Goal: Navigation & Orientation: Find specific page/section

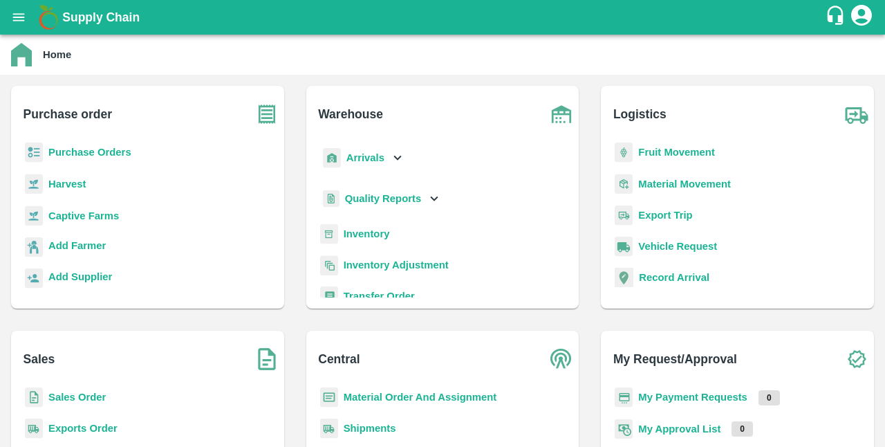
click at [106, 215] on b "Captive Farms" at bounding box center [83, 215] width 71 height 11
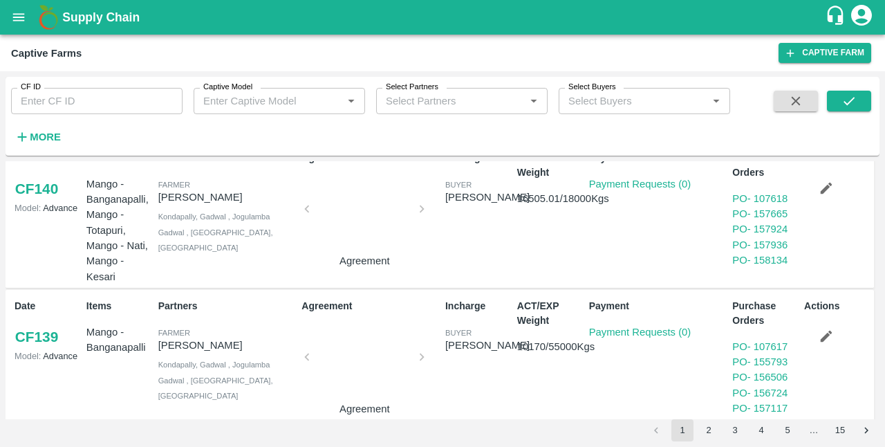
scroll to position [960, 0]
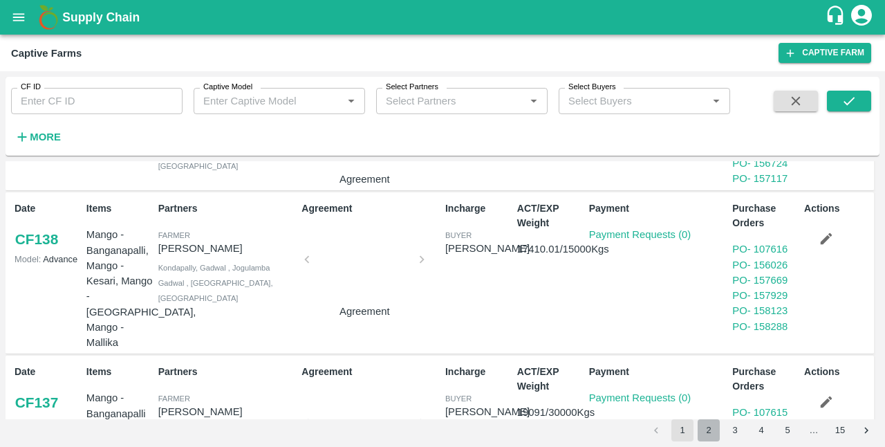
click at [713, 429] on button "2" at bounding box center [709, 430] width 22 height 22
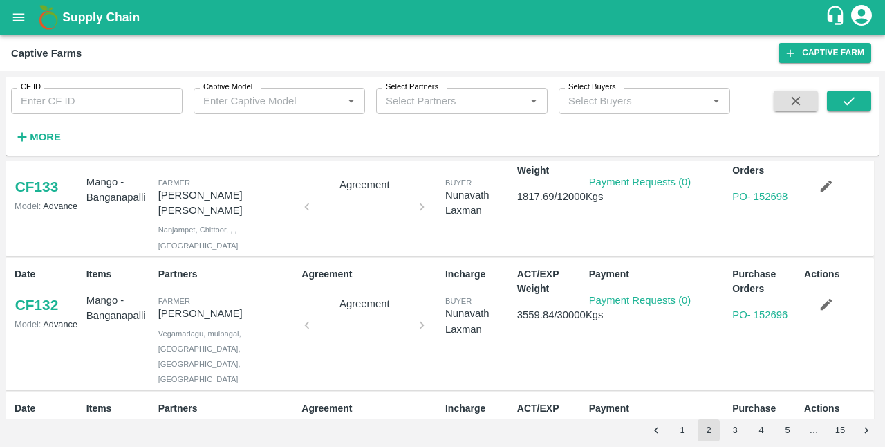
scroll to position [886, 0]
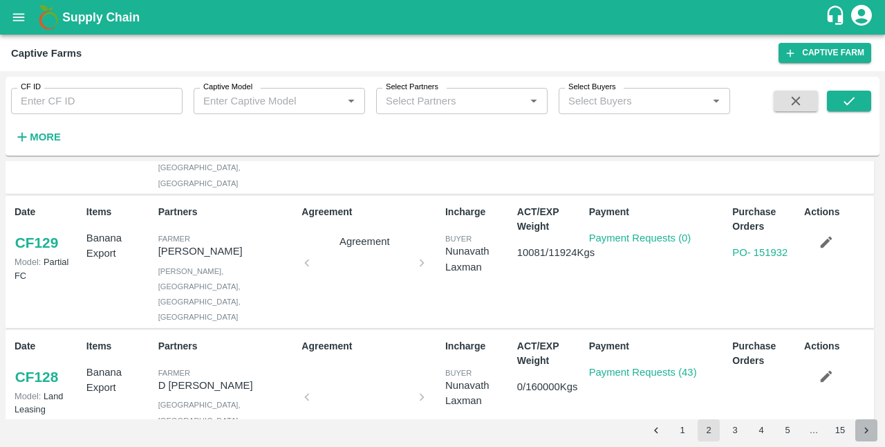
click at [863, 431] on icon "Go to next page" at bounding box center [866, 430] width 13 height 13
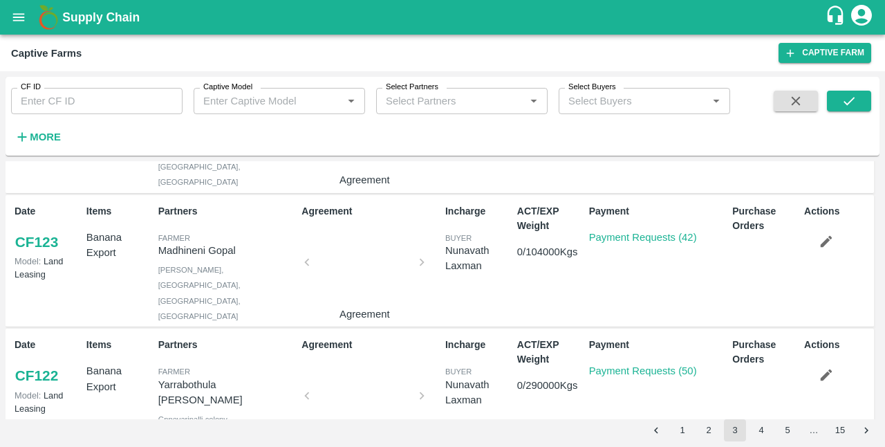
scroll to position [370, 0]
